Goal: Task Accomplishment & Management: Manage account settings

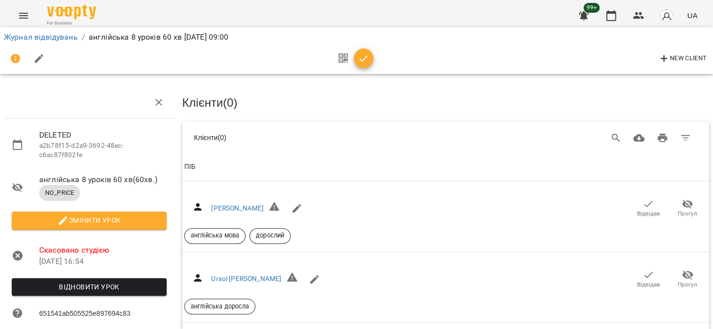
click at [22, 19] on icon "Menu" at bounding box center [24, 16] width 12 height 12
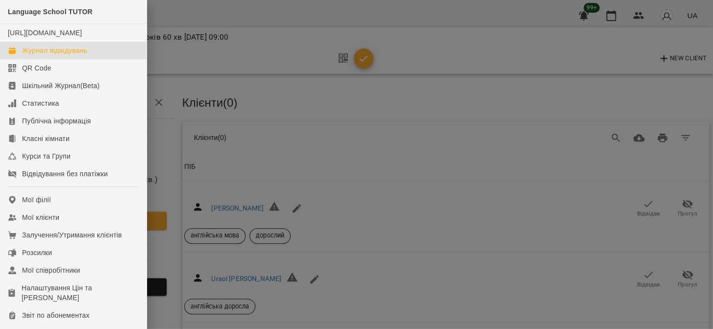
click at [49, 49] on div "Журнал відвідувань" at bounding box center [54, 51] width 65 height 10
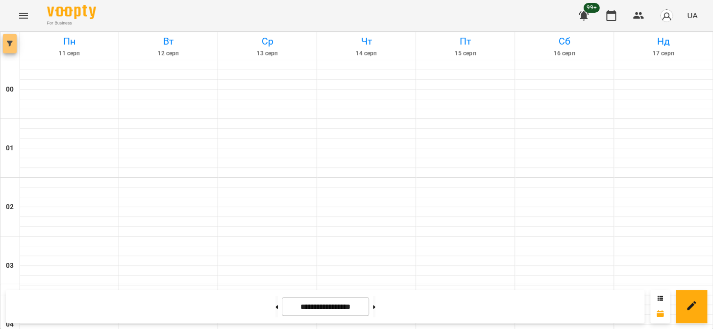
click at [6, 36] on button "button" at bounding box center [10, 44] width 14 height 20
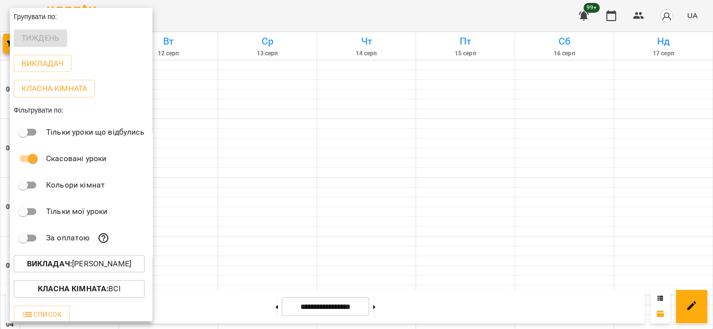
click at [106, 260] on p "Викладач : Ярославна Романюк" at bounding box center [79, 264] width 104 height 12
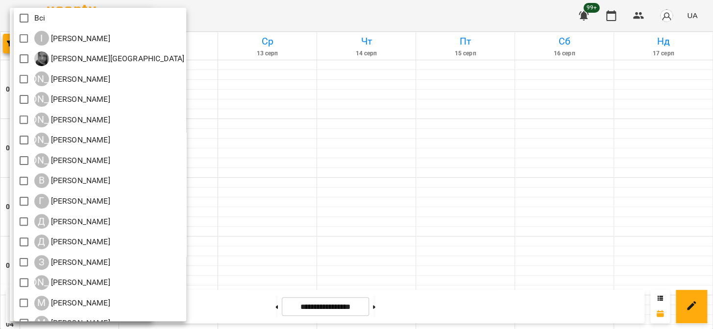
click at [245, 213] on div at bounding box center [356, 164] width 713 height 329
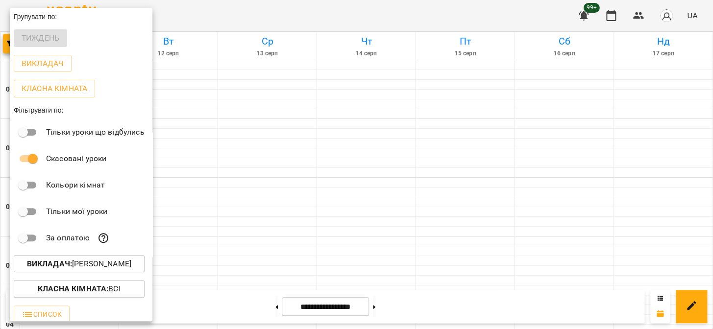
click at [245, 203] on div at bounding box center [356, 164] width 713 height 329
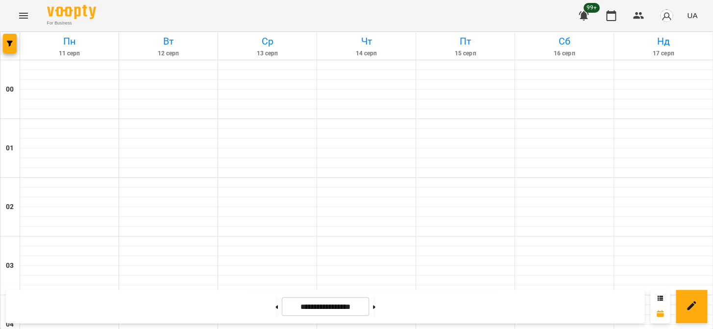
scroll to position [712, 0]
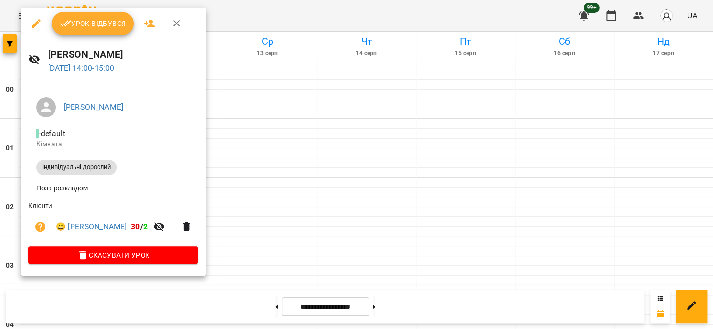
click at [103, 27] on span "Урок відбувся" at bounding box center [93, 24] width 67 height 12
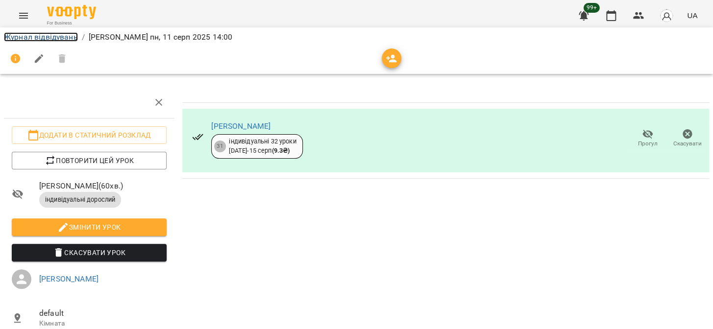
click at [11, 36] on link "Журнал відвідувань" at bounding box center [41, 36] width 74 height 9
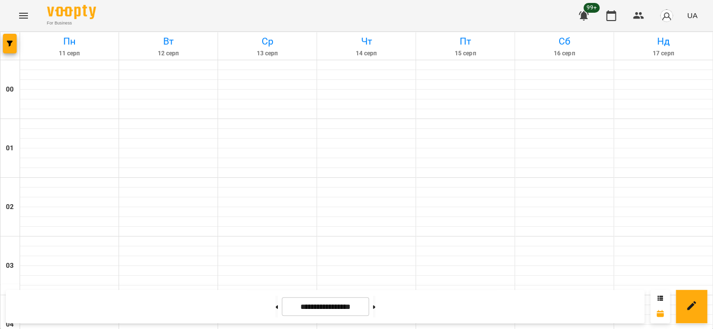
scroll to position [1127, 0]
click at [21, 21] on icon "Menu" at bounding box center [24, 16] width 12 height 12
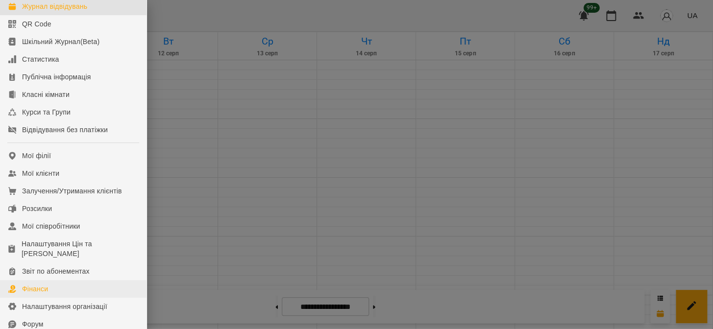
scroll to position [89, 0]
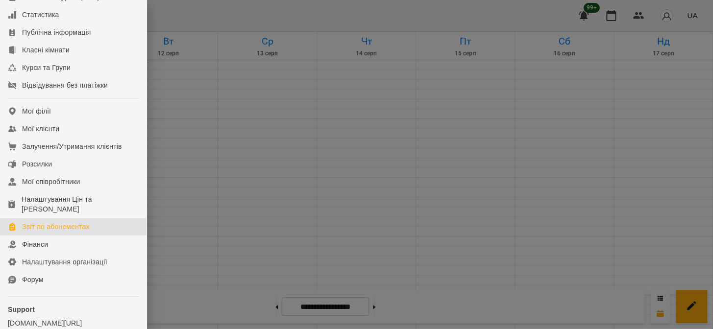
click at [69, 222] on div "Звіт по абонементах" at bounding box center [56, 227] width 68 height 10
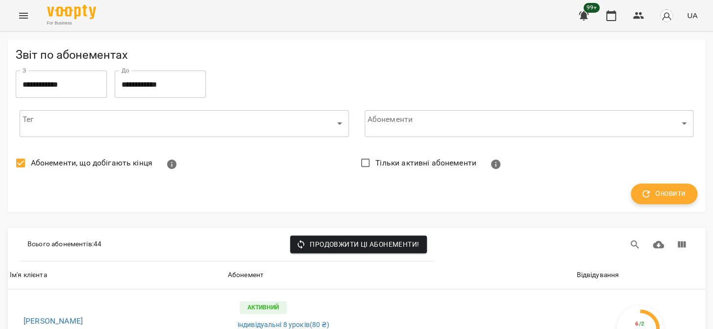
click at [641, 197] on icon "button" at bounding box center [645, 194] width 11 height 11
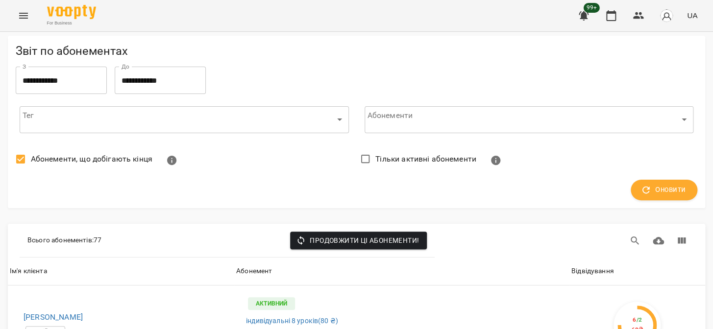
scroll to position [133, 0]
click at [594, 265] on div "Відвідування" at bounding box center [592, 271] width 43 height 12
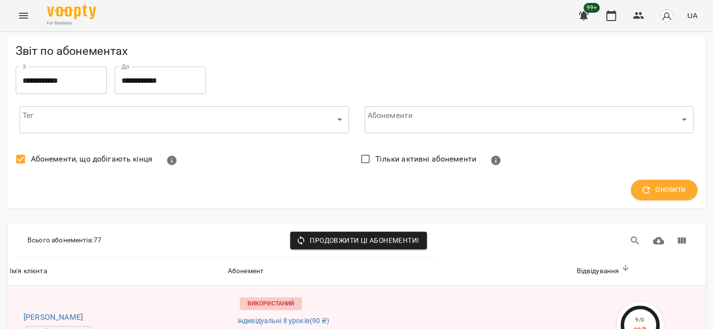
scroll to position [3295, 0]
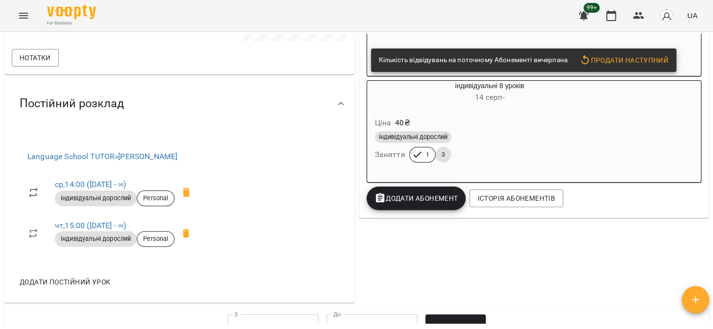
scroll to position [133, 0]
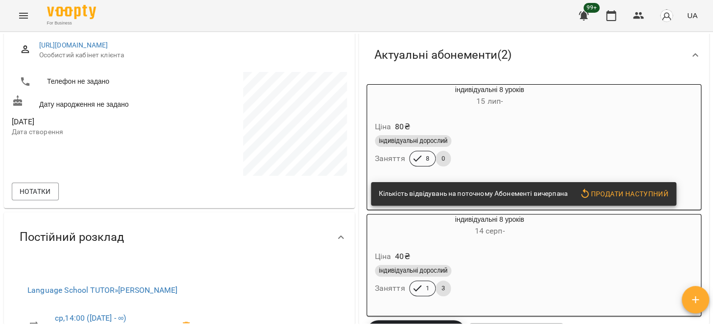
click at [586, 144] on div "індивідуальні дорослий" at bounding box center [490, 141] width 230 height 12
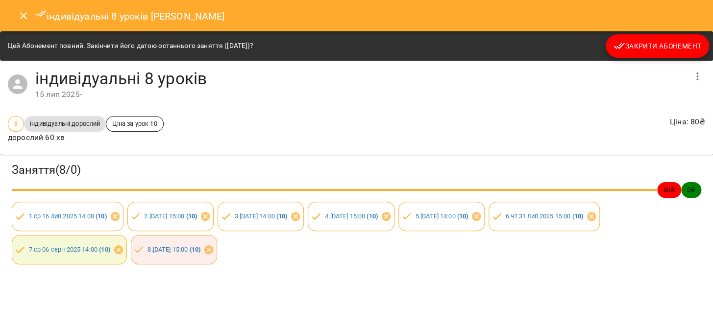
click at [622, 49] on span "Закрити Абонемент" at bounding box center [657, 46] width 88 height 12
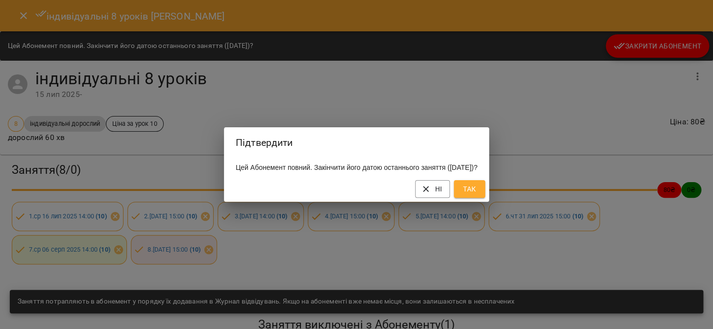
click at [477, 195] on span "Так" at bounding box center [469, 189] width 16 height 12
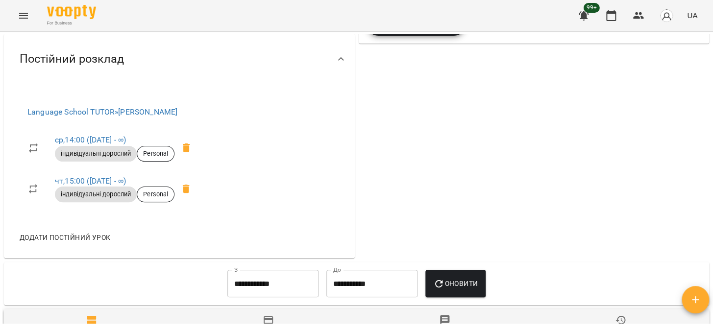
scroll to position [178, 0]
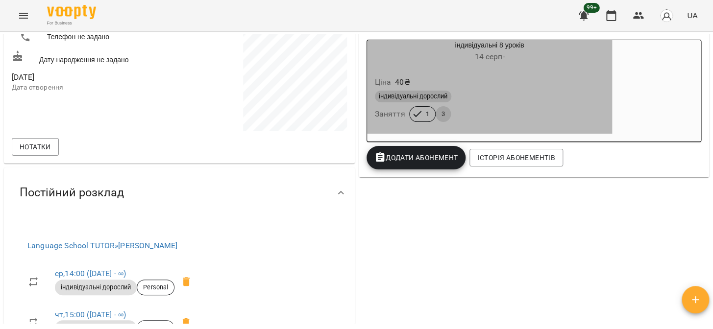
click at [519, 88] on div "Ціна 40 ₴" at bounding box center [490, 82] width 234 height 18
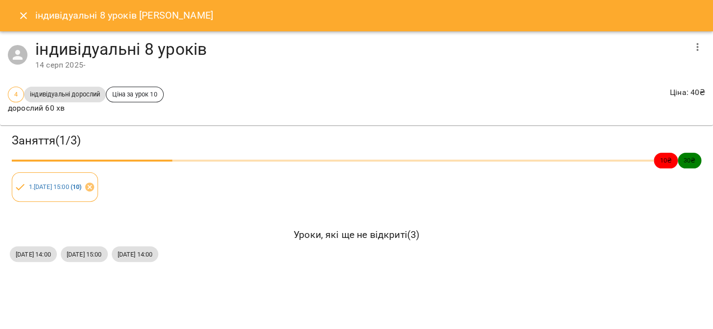
click at [698, 50] on icon "button" at bounding box center [697, 47] width 12 height 12
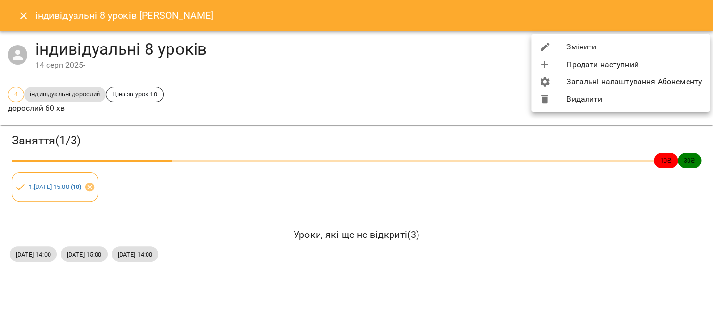
click at [604, 49] on li "Змінити" at bounding box center [620, 47] width 178 height 18
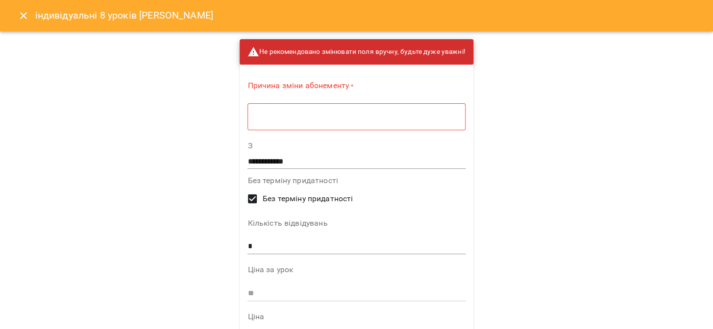
click at [293, 122] on div "* ​" at bounding box center [355, 116] width 217 height 27
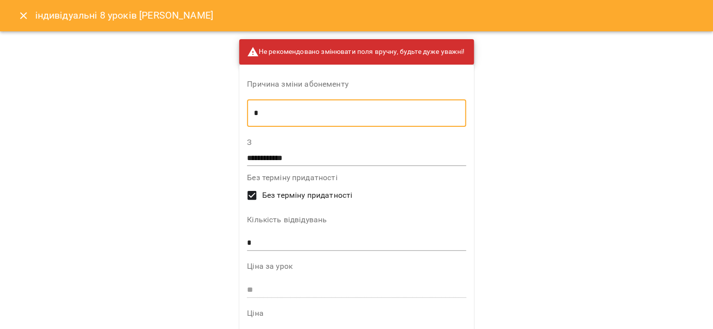
type textarea "*"
click at [247, 162] on input "**********" at bounding box center [356, 158] width 219 height 16
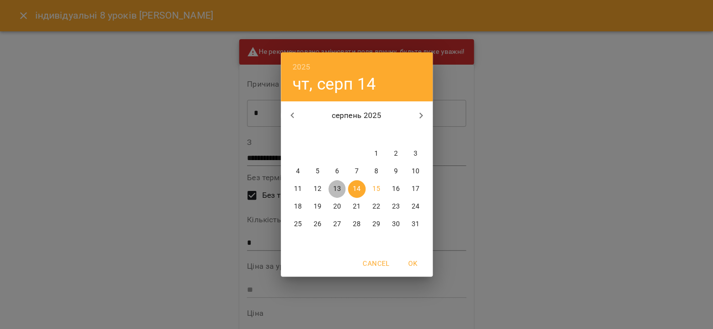
click at [335, 188] on p "13" at bounding box center [337, 189] width 8 height 10
type input "**********"
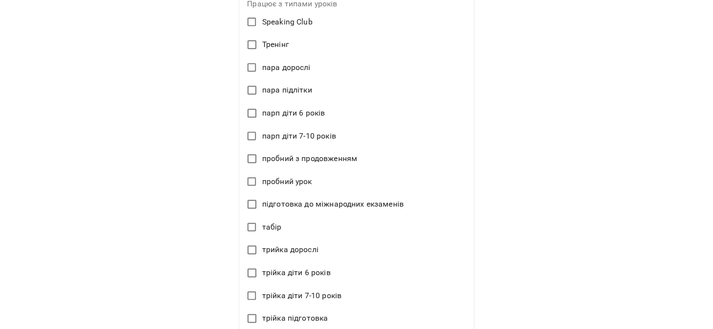
scroll to position [608, 0]
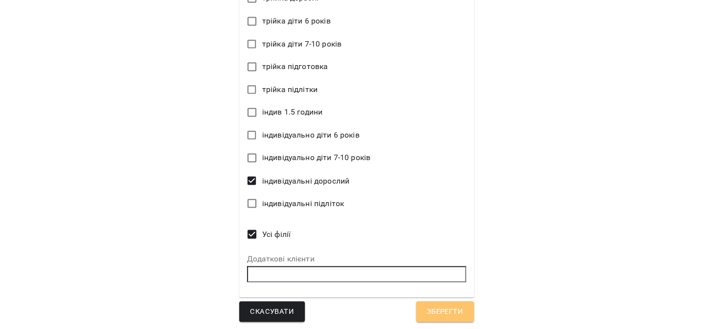
click at [450, 314] on span "Зберегти" at bounding box center [445, 311] width 36 height 13
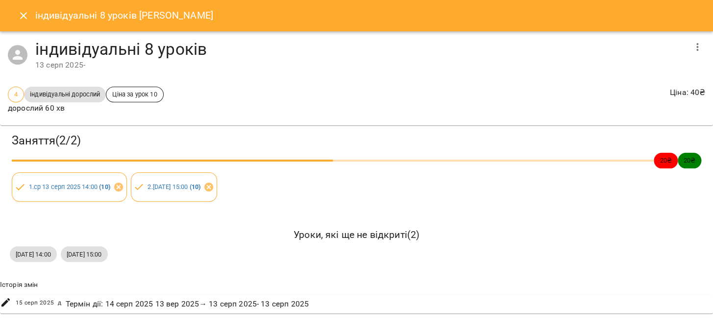
click at [17, 20] on button "Close" at bounding box center [24, 16] width 24 height 24
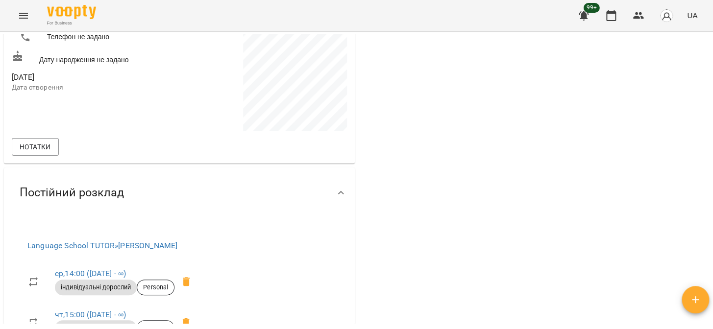
click at [17, 20] on button "Menu" at bounding box center [24, 16] width 24 height 24
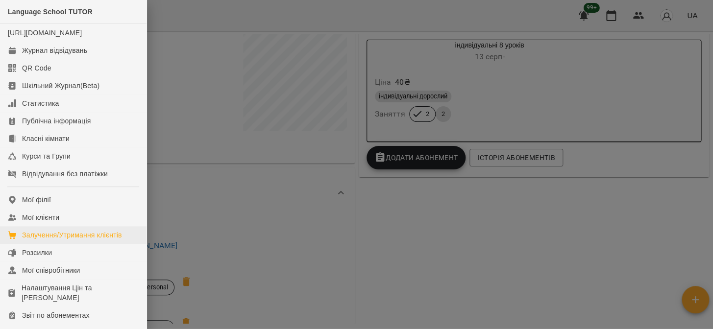
scroll to position [89, 0]
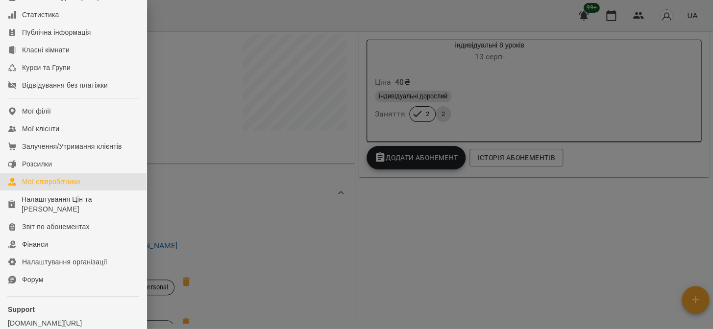
click at [69, 189] on link "Мої співробітники" at bounding box center [73, 182] width 146 height 18
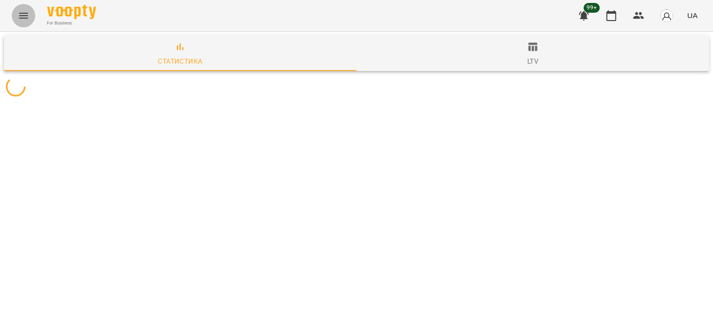
click at [27, 11] on icon "Menu" at bounding box center [24, 16] width 12 height 12
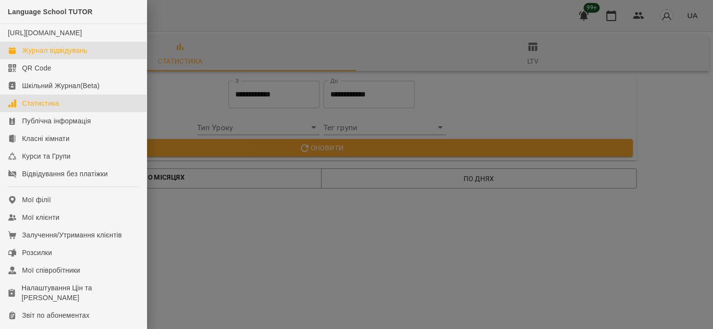
click at [47, 51] on div "Журнал відвідувань" at bounding box center [54, 51] width 65 height 10
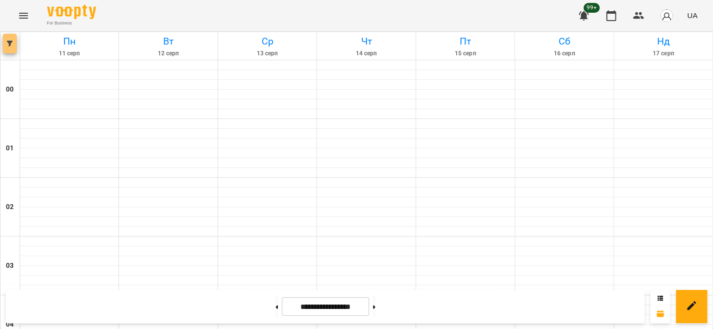
click at [7, 48] on button "button" at bounding box center [10, 44] width 14 height 20
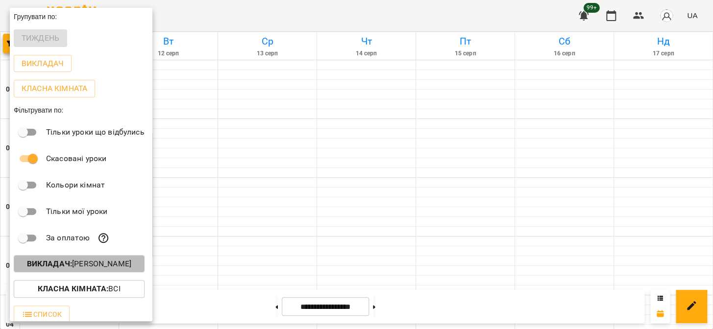
click at [88, 262] on p "Викладач : Ярославна Романюк" at bounding box center [79, 264] width 104 height 12
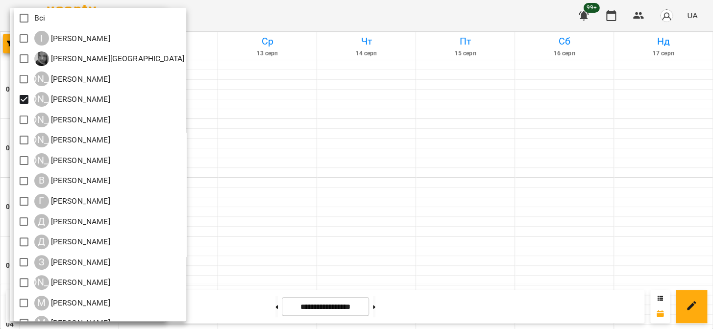
click at [438, 153] on div at bounding box center [356, 164] width 713 height 329
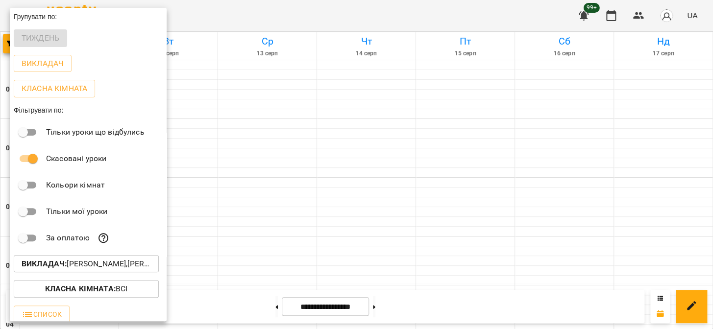
click at [438, 153] on div at bounding box center [356, 164] width 713 height 329
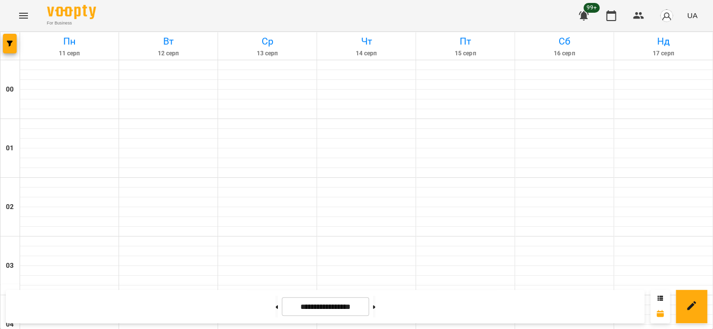
scroll to position [980, 0]
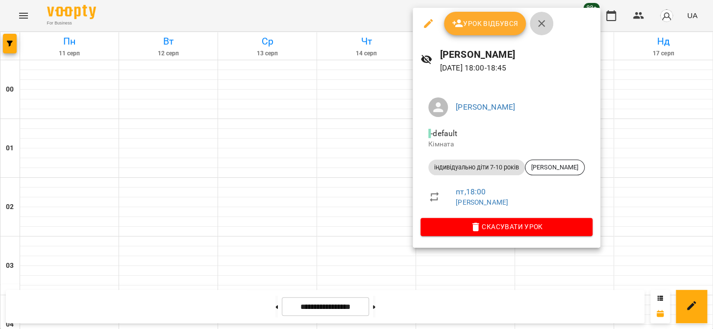
click at [535, 26] on icon "button" at bounding box center [541, 24] width 12 height 12
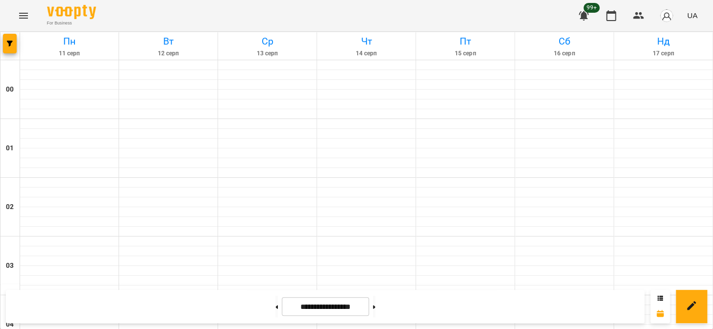
scroll to position [534, 0]
click at [6, 48] on button "button" at bounding box center [10, 44] width 14 height 20
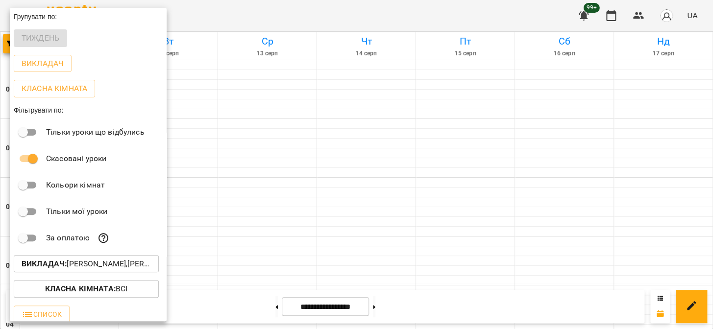
click at [212, 225] on div at bounding box center [356, 164] width 713 height 329
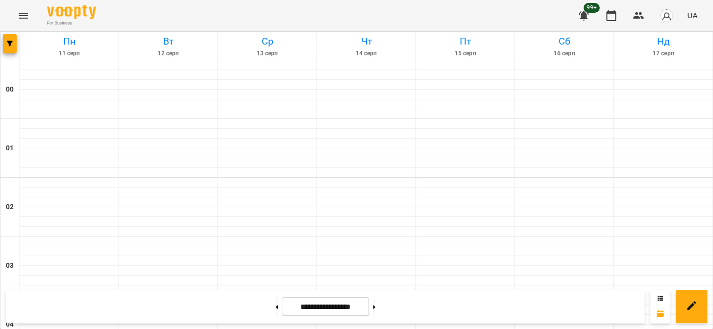
scroll to position [623, 0]
click at [7, 46] on icon "button" at bounding box center [10, 44] width 6 height 6
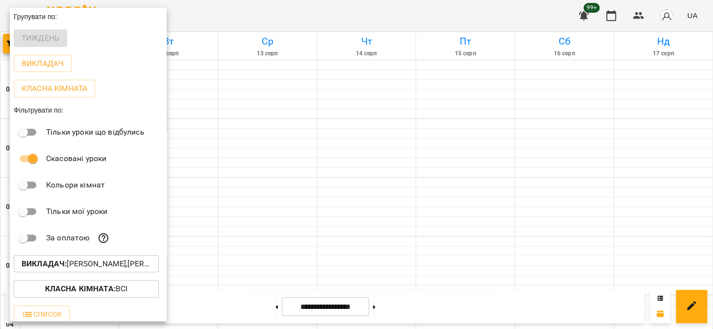
click at [75, 265] on p "Викладач : Анастасія Сокол,Ярославна Романюк" at bounding box center [86, 264] width 129 height 12
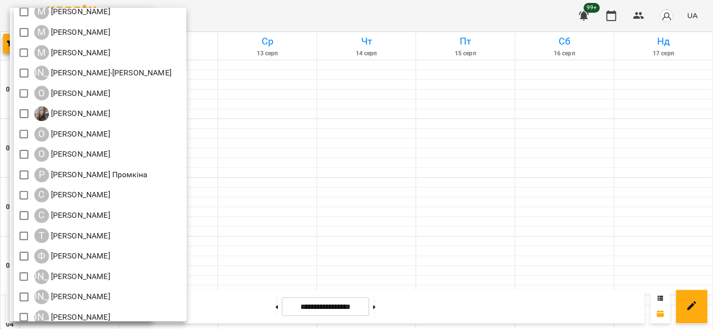
scroll to position [339, 0]
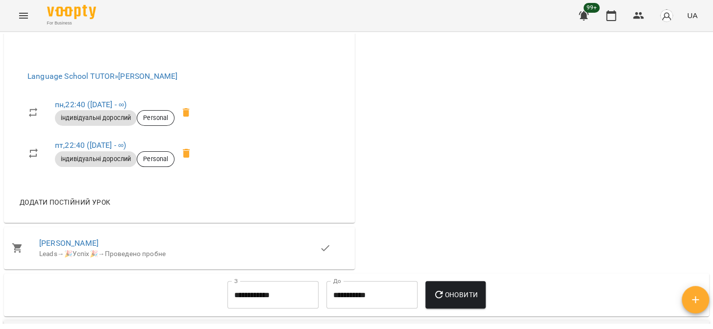
scroll to position [94, 0]
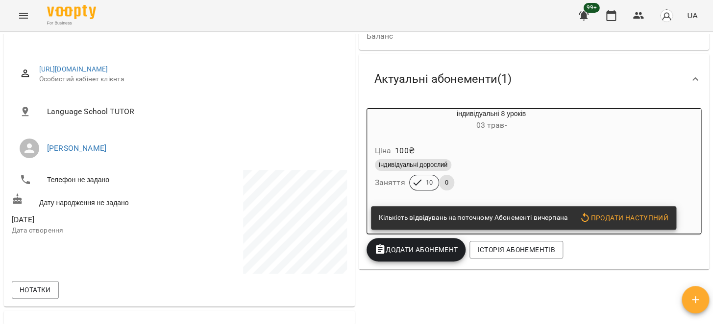
click at [626, 213] on button "Продати наступний" at bounding box center [623, 218] width 97 height 18
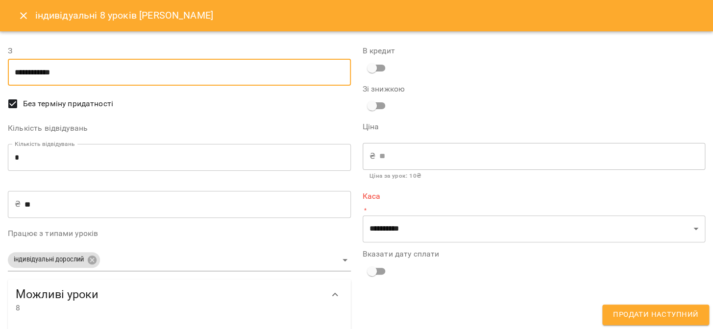
click at [51, 72] on input "**********" at bounding box center [179, 72] width 343 height 27
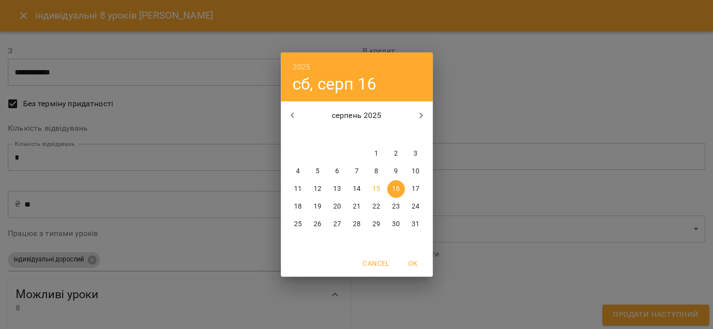
click at [318, 191] on p "12" at bounding box center [317, 189] width 8 height 10
type input "**********"
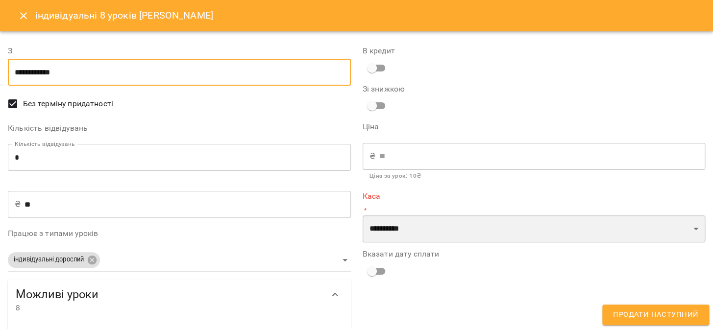
click at [434, 234] on select "**********" at bounding box center [533, 229] width 343 height 27
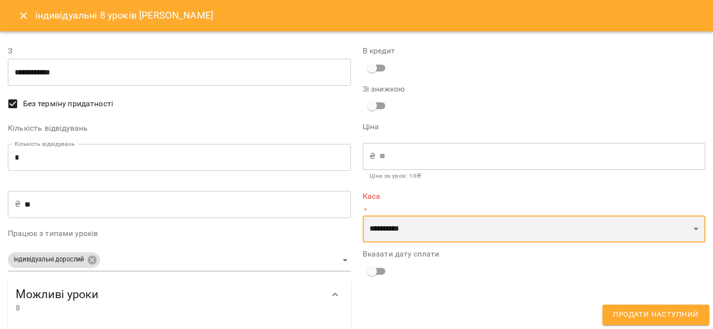
select select "****"
click at [362, 216] on select "**********" at bounding box center [533, 229] width 343 height 27
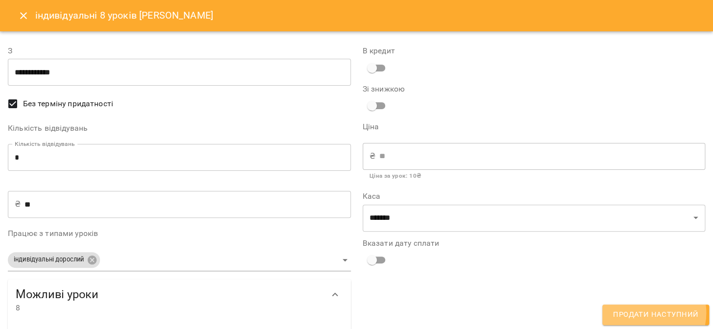
click at [652, 313] on span "Продати наступний" at bounding box center [655, 315] width 85 height 13
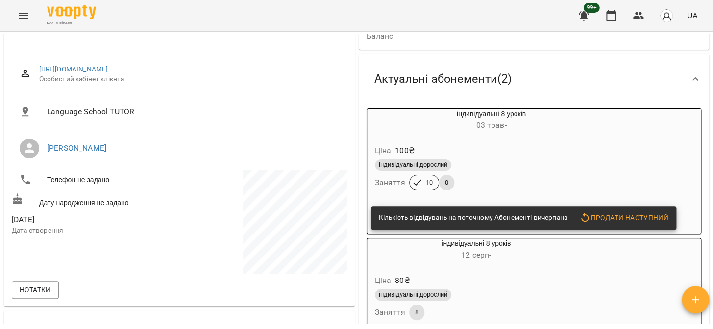
scroll to position [183, 0]
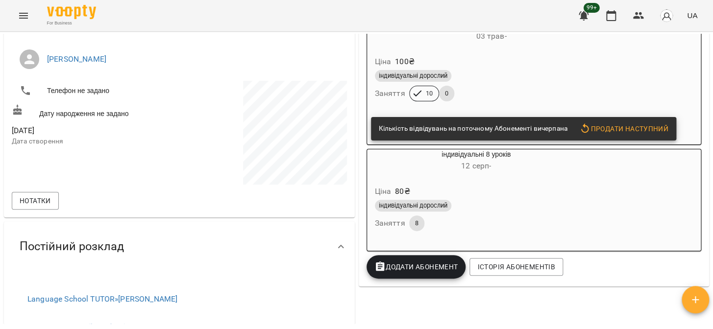
click at [601, 202] on div "індивідуальні 8 уроків 12 серп - Ціна 80 ₴ індивідуальні дорослий Заняття 8" at bounding box center [533, 200] width 335 height 102
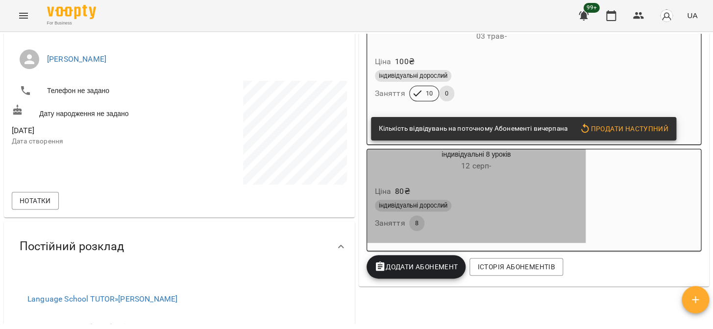
click at [543, 202] on div "індивідуальні дорослий" at bounding box center [476, 206] width 207 height 16
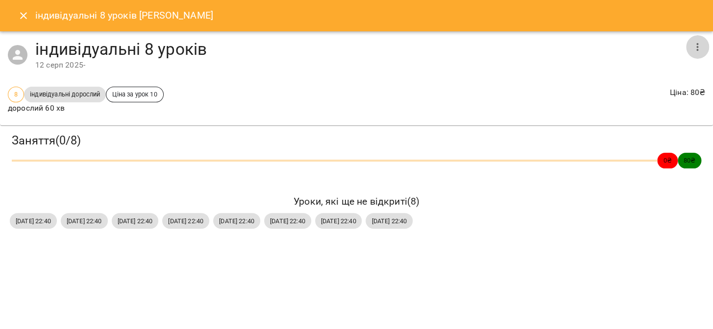
click at [695, 52] on icon "button" at bounding box center [697, 47] width 12 height 12
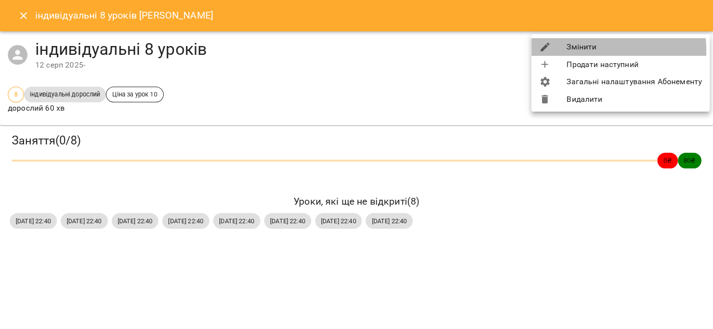
click at [580, 51] on li "Змінити" at bounding box center [620, 47] width 178 height 18
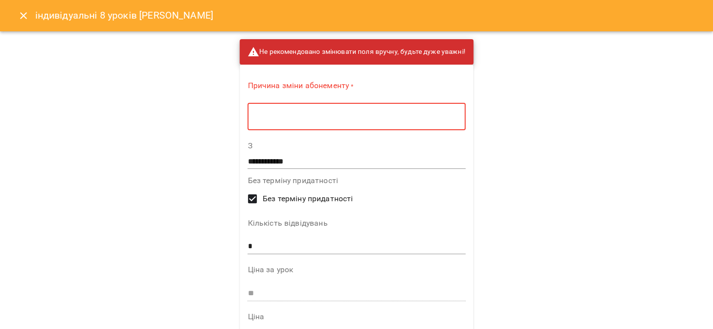
click at [255, 120] on textarea at bounding box center [356, 116] width 204 height 9
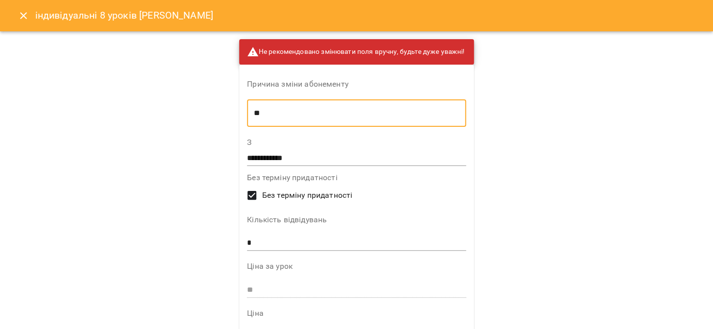
type textarea "**"
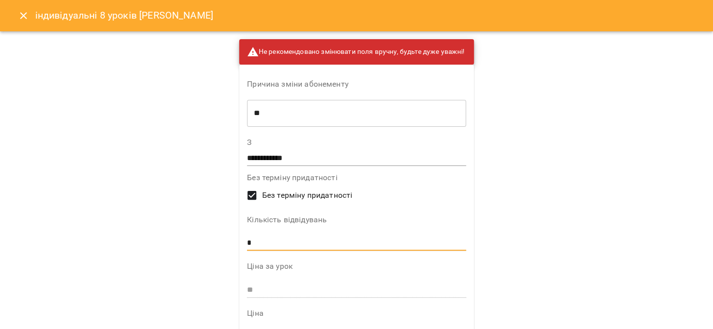
click at [255, 241] on input "*" at bounding box center [356, 244] width 219 height 16
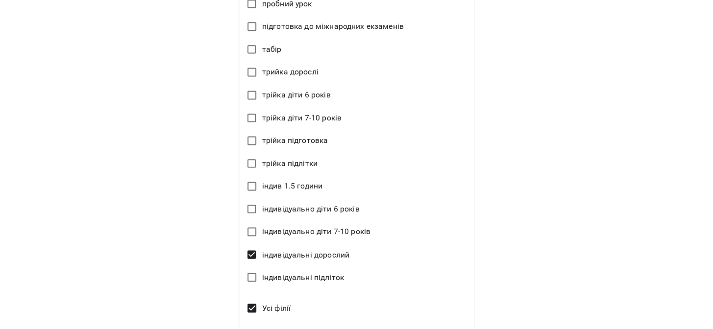
scroll to position [608, 0]
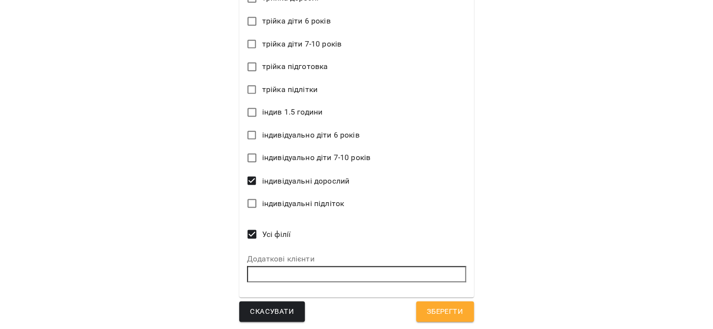
type input "**"
click at [432, 315] on span "Зберегти" at bounding box center [445, 311] width 36 height 13
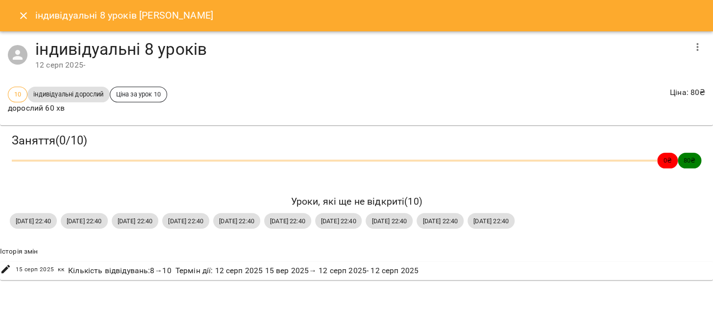
click at [22, 21] on icon "Close" at bounding box center [24, 16] width 12 height 12
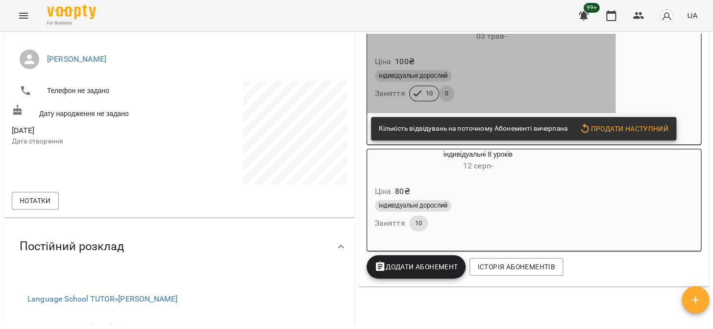
click at [467, 101] on div "індивідуальні дорослий Заняття 10 0" at bounding box center [491, 85] width 237 height 35
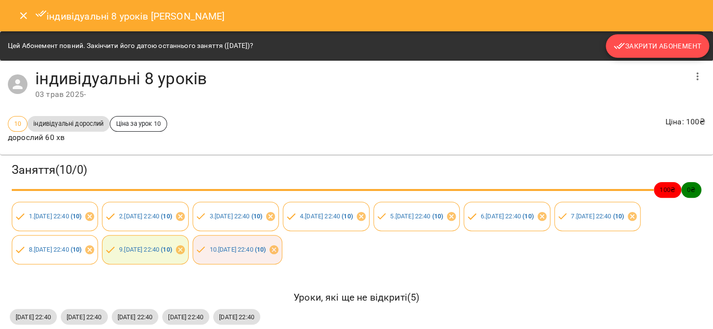
click at [633, 53] on button "Закрити Абонемент" at bounding box center [656, 46] width 103 height 24
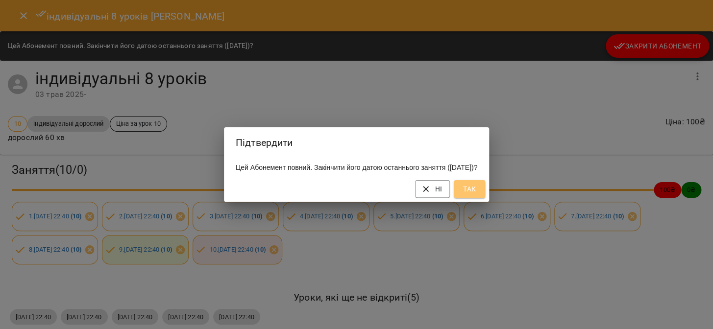
click at [474, 196] on button "Так" at bounding box center [469, 189] width 31 height 18
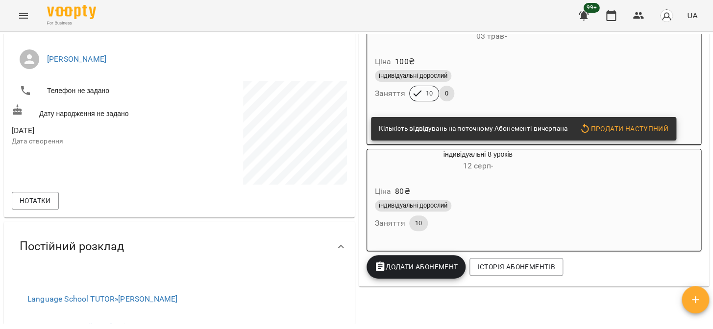
scroll to position [168, 0]
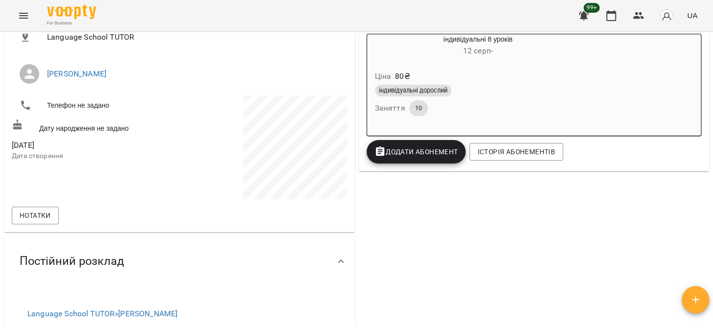
click at [34, 12] on button "Menu" at bounding box center [24, 16] width 24 height 24
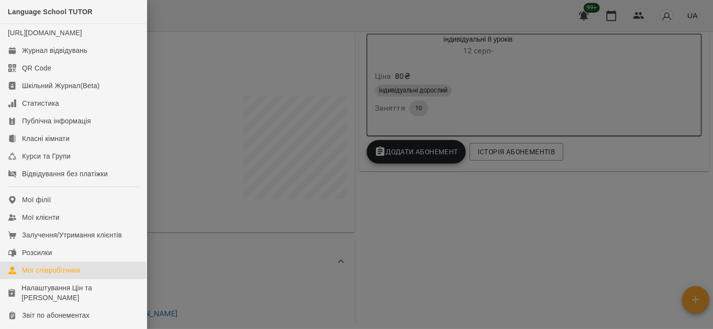
click at [54, 272] on div "Мої співробітники" at bounding box center [51, 270] width 58 height 10
